Goal: Find contact information: Find contact information

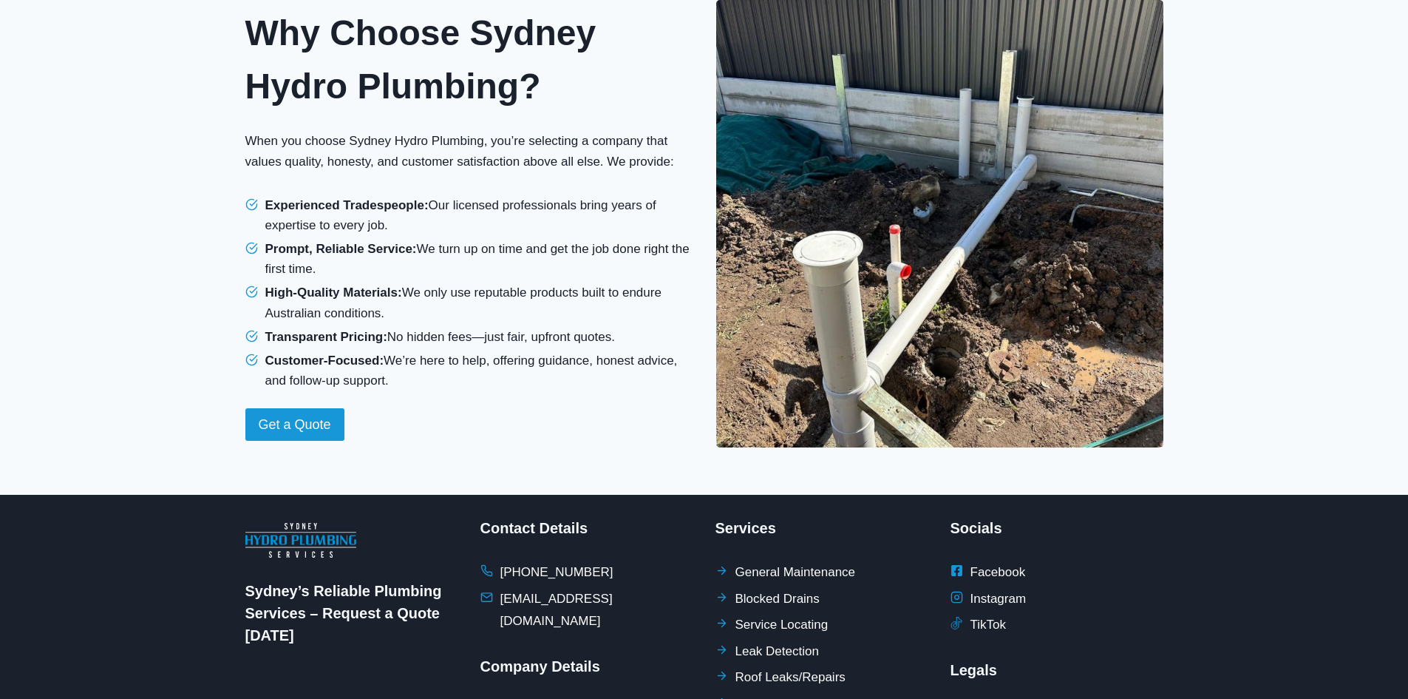
scroll to position [1297, 0]
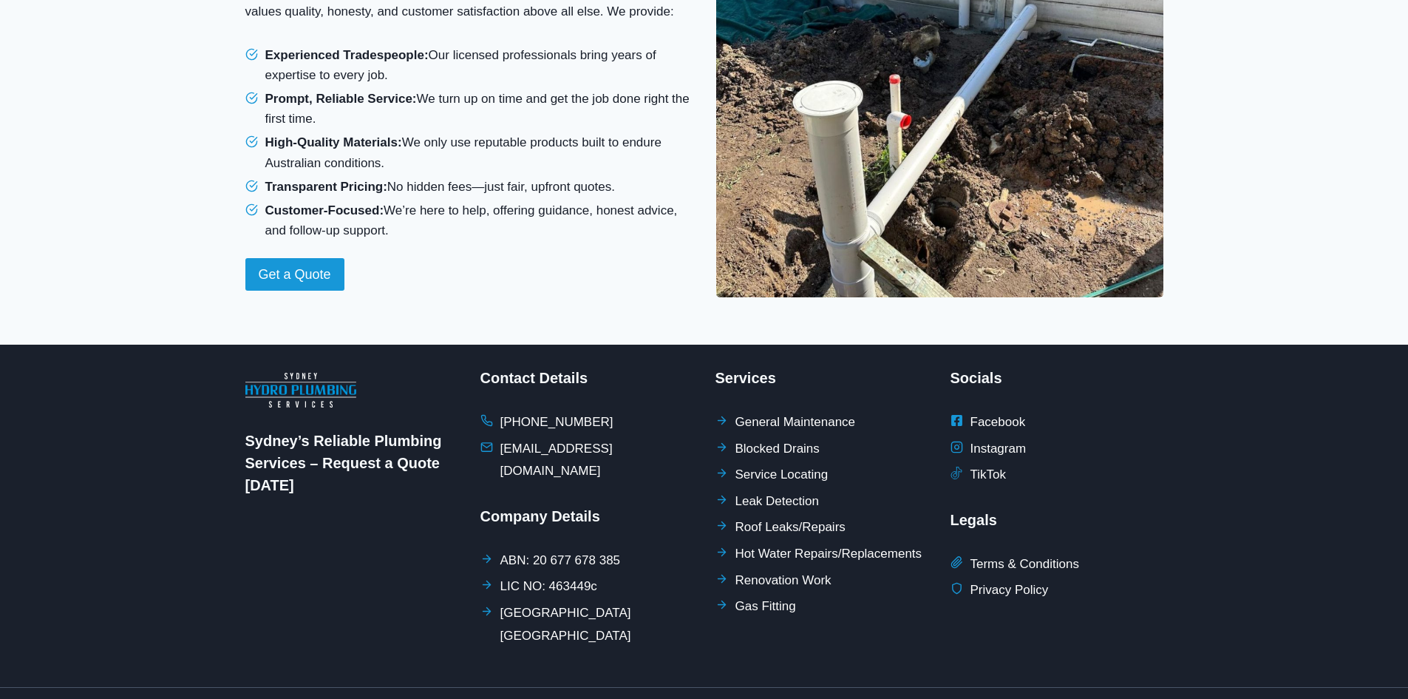
drag, startPoint x: 1119, startPoint y: 430, endPoint x: 1104, endPoint y: 430, distance: 15.5
click at [935, 432] on li "Instagram" at bounding box center [1057, 449] width 213 height 23
click at [682, 386] on div "Contact Details [PHONE_NUMBER] [EMAIL_ADDRESS][DOMAIN_NAME] Company Details ABN…" at bounding box center [587, 516] width 213 height 298
drag, startPoint x: 601, startPoint y: 403, endPoint x: 523, endPoint y: 401, distance: 77.7
click at [523, 411] on li "[PHONE_NUMBER]" at bounding box center [587, 422] width 213 height 23
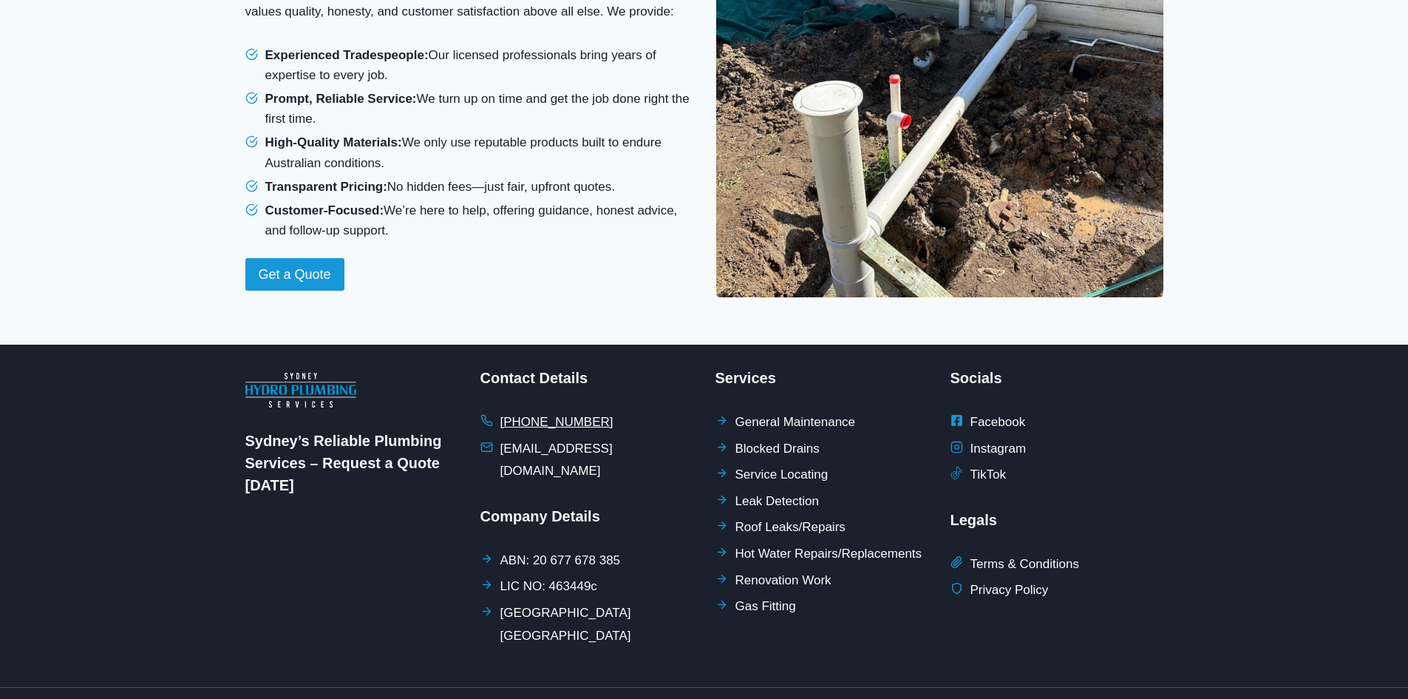
copy span "416 971 351"
click at [630, 411] on li "[PHONE_NUMBER]" at bounding box center [587, 422] width 213 height 23
drag, startPoint x: 607, startPoint y: 401, endPoint x: 501, endPoint y: 401, distance: 106.5
click at [501, 411] on li "[PHONE_NUMBER]" at bounding box center [587, 422] width 213 height 23
copy span "[PHONE_NUMBER]"
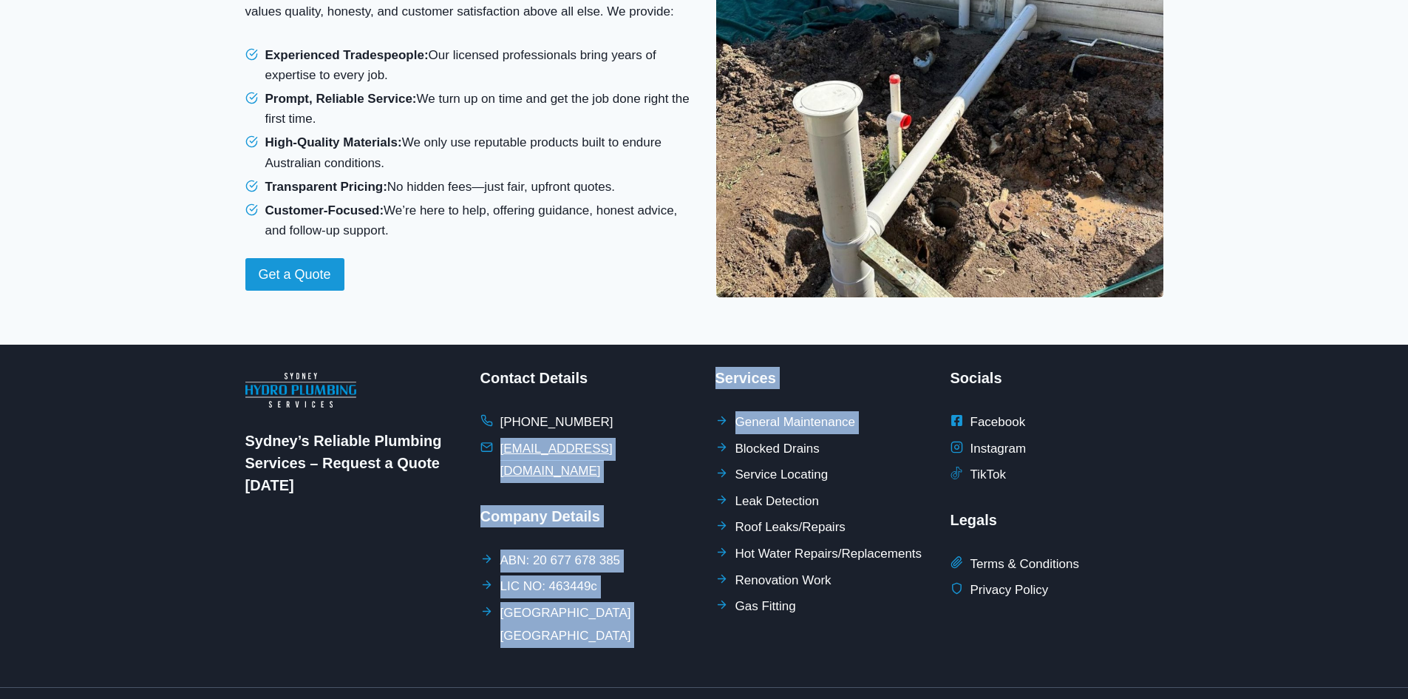
drag, startPoint x: 705, startPoint y: 432, endPoint x: 498, endPoint y: 433, distance: 206.3
click at [498, 432] on div "Sydney’s Reliable Plumbing Services – Request a Quote [DATE] Contact Details [P…" at bounding box center [704, 516] width 918 height 342
click at [670, 432] on li "ABN: 20 677 678 385" at bounding box center [587, 560] width 213 height 23
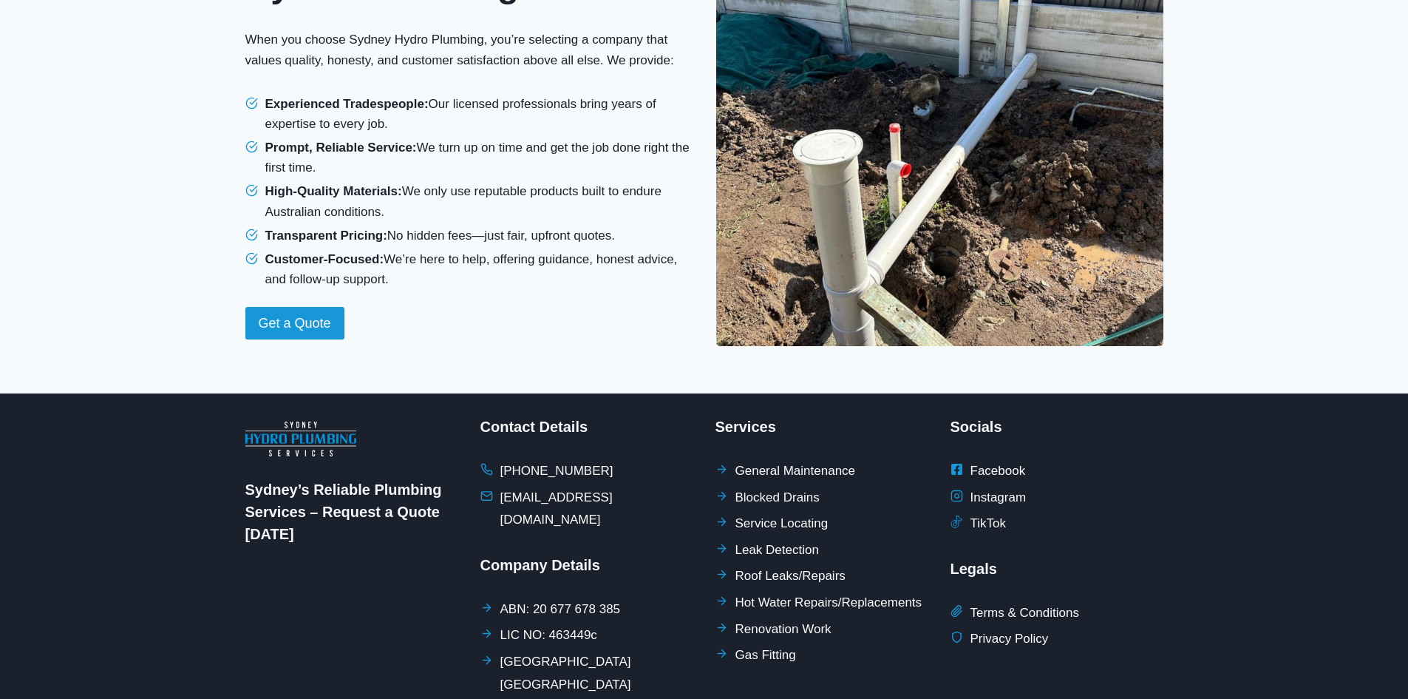
scroll to position [1223, 0]
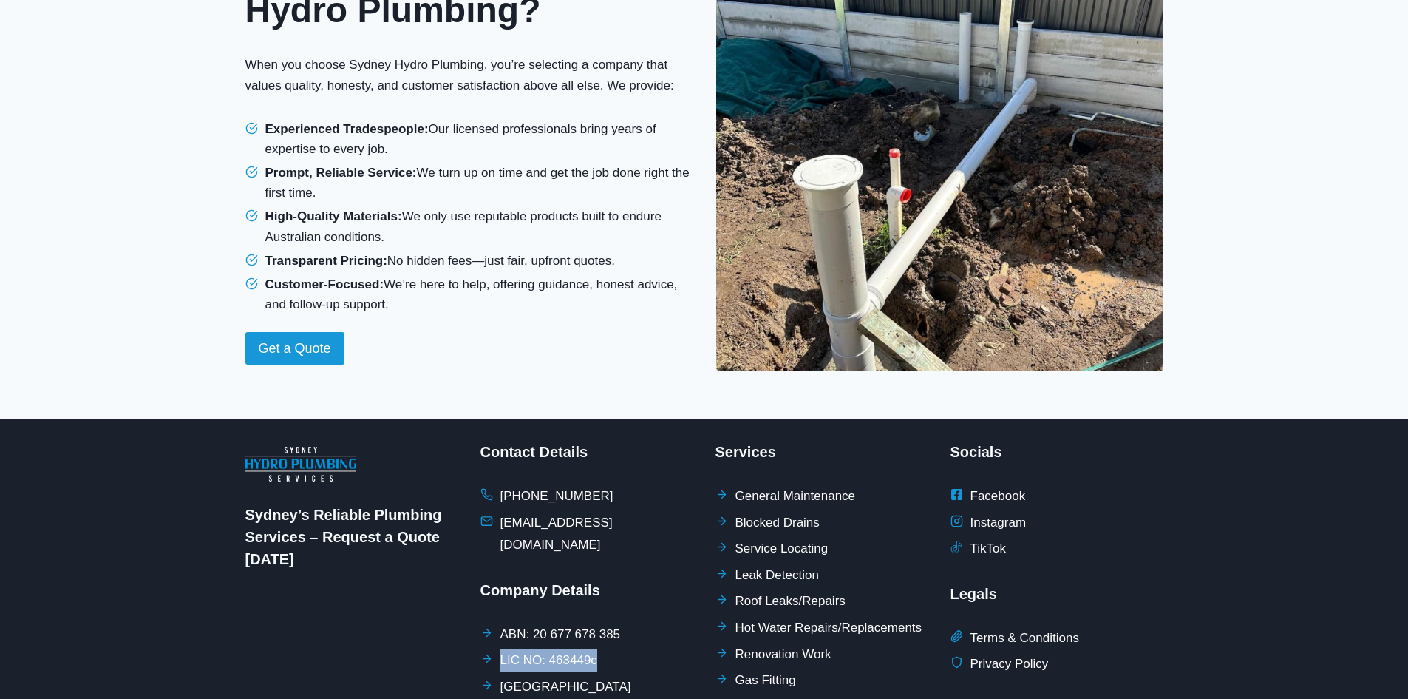
drag, startPoint x: 606, startPoint y: 617, endPoint x: 501, endPoint y: 621, distance: 105.1
click at [501, 432] on li "LIC NO: 463449c" at bounding box center [587, 660] width 213 height 23
copy span "LIC NO: 463449c"
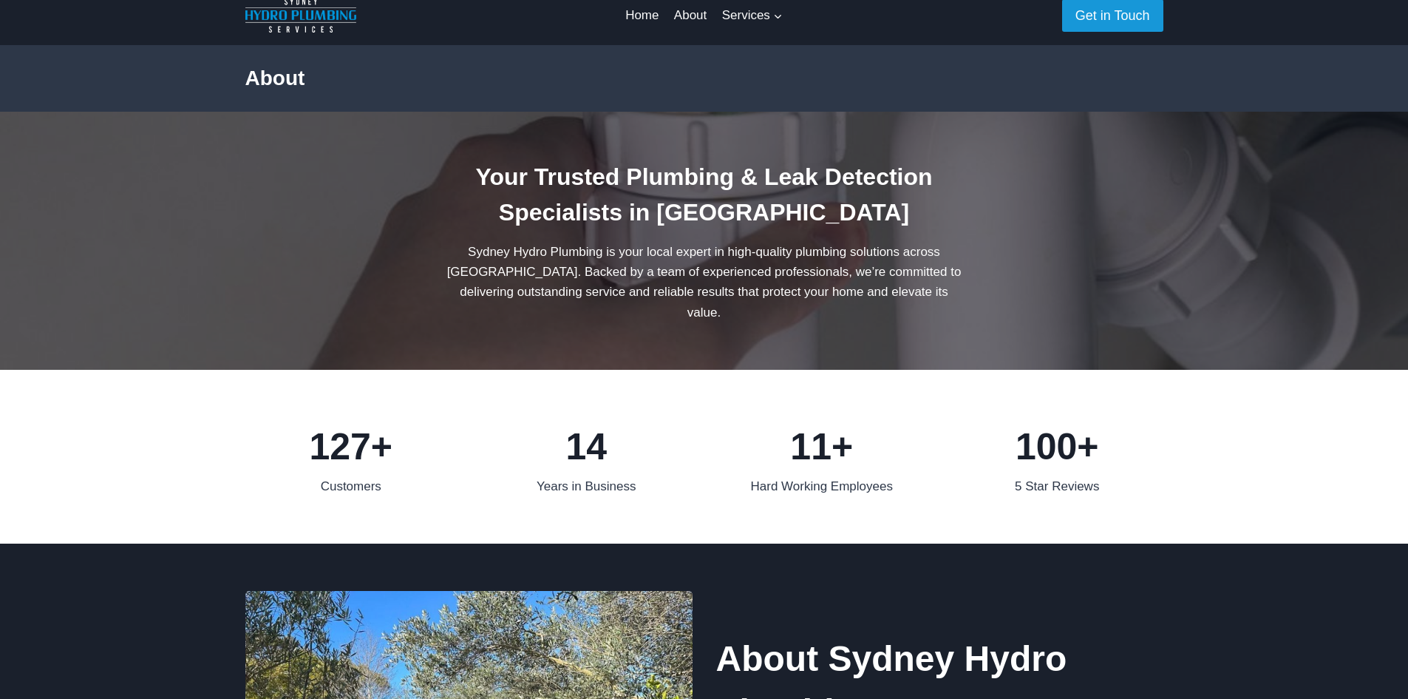
scroll to position [0, 0]
